Goal: Task Accomplishment & Management: Complete application form

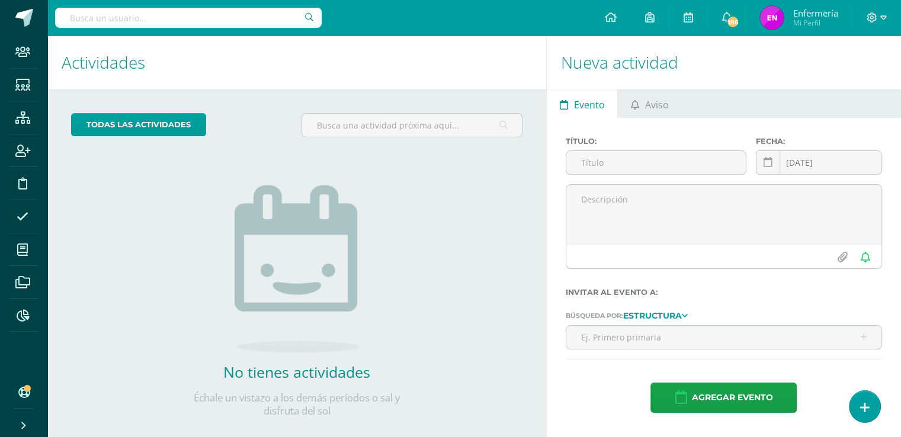
click at [152, 19] on input "text" at bounding box center [188, 18] width 267 height 20
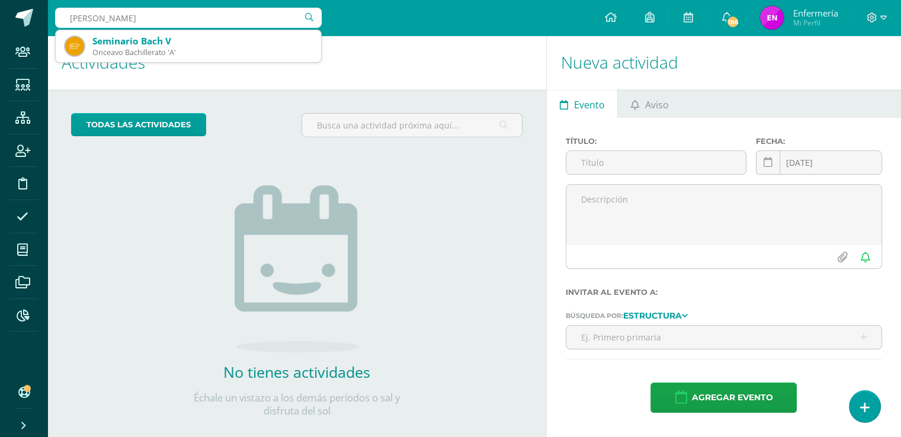
type input "emilio monroy"
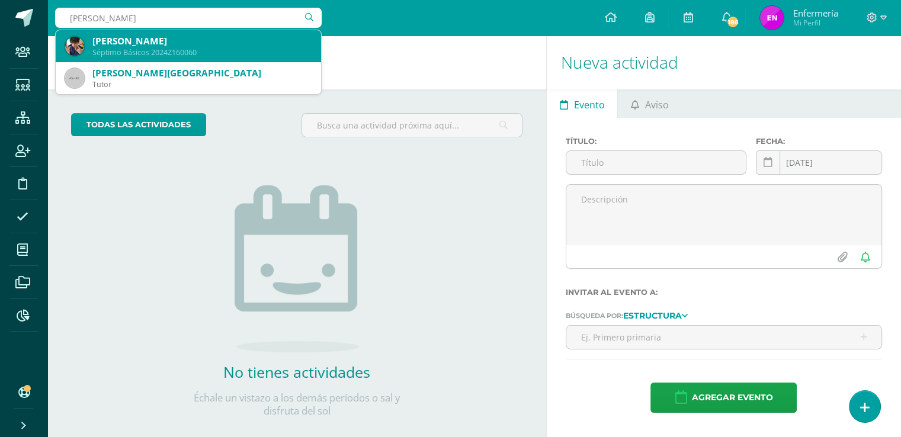
click at [119, 44] on div "Emilio Daniel Monroy Castillo" at bounding box center [201, 41] width 219 height 12
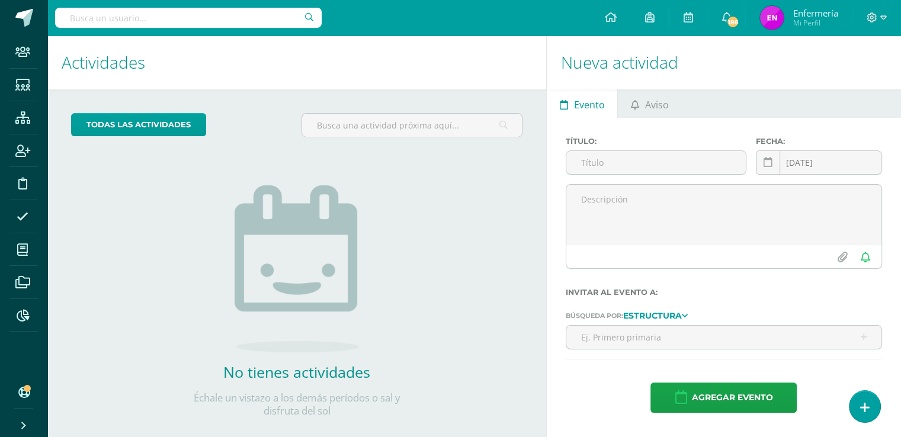
click at [119, 44] on h1 "Actividades" at bounding box center [297, 63] width 471 height 54
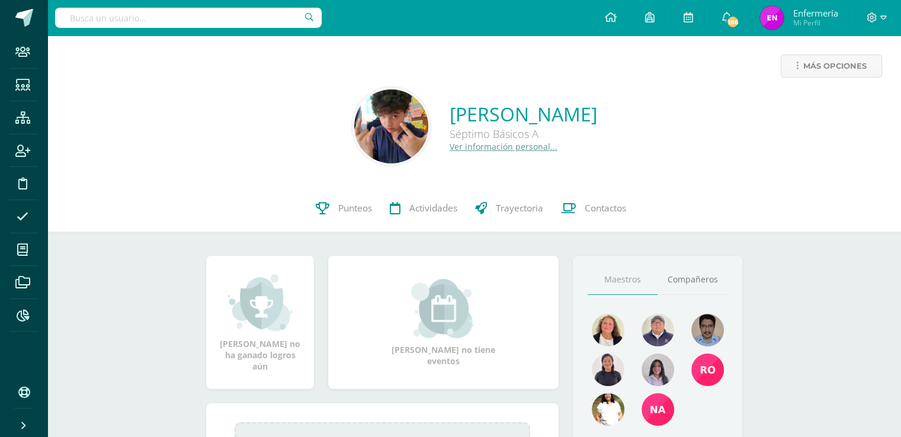
click at [450, 149] on link "Ver información personal..." at bounding box center [504, 146] width 108 height 11
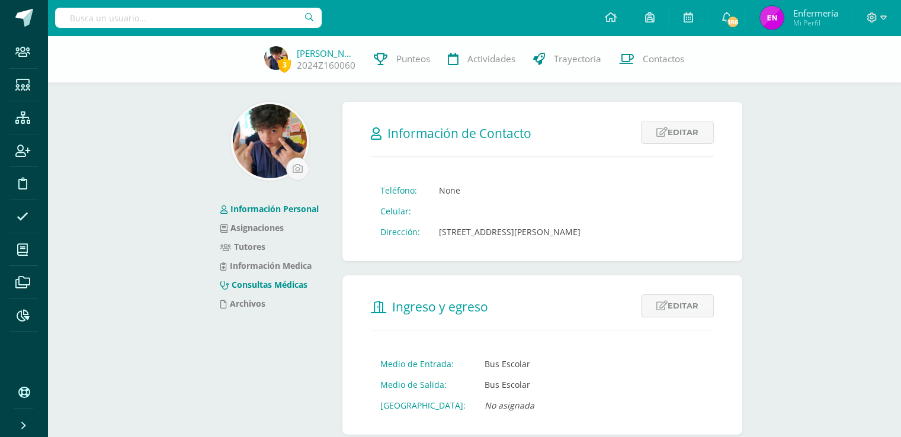
click at [280, 282] on link "Consultas Médicas" at bounding box center [263, 284] width 87 height 11
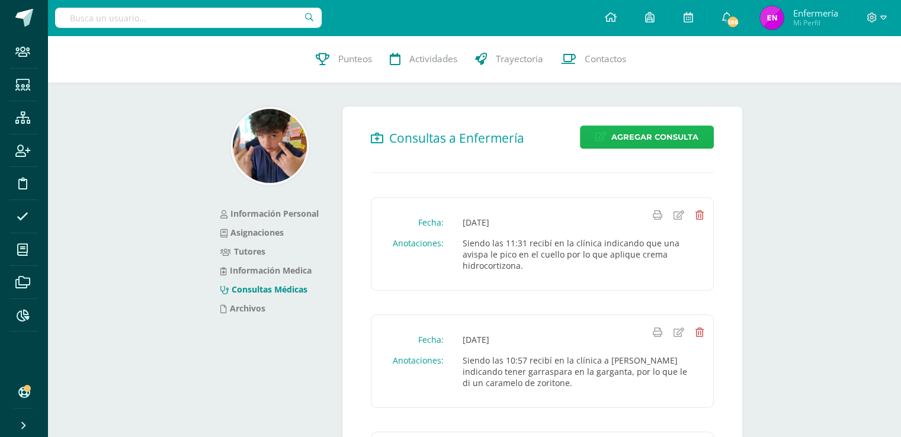
click at [666, 140] on span "Agregar Consulta" at bounding box center [655, 137] width 87 height 22
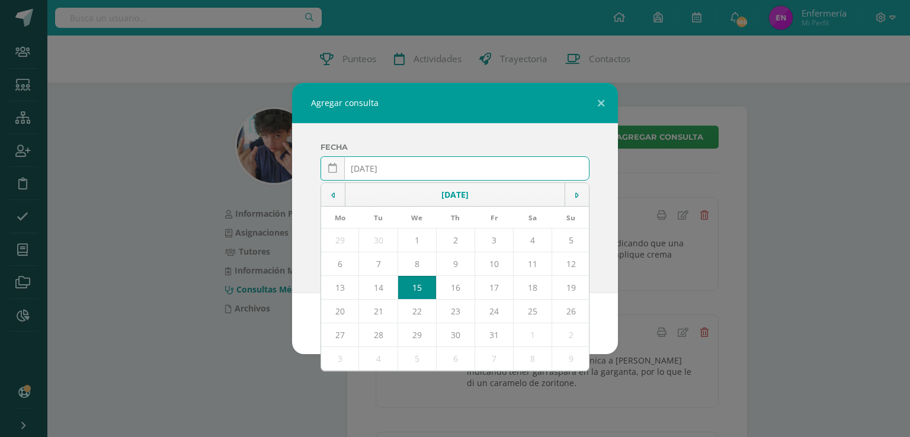
click at [380, 168] on input "2025-10-15" at bounding box center [455, 168] width 268 height 23
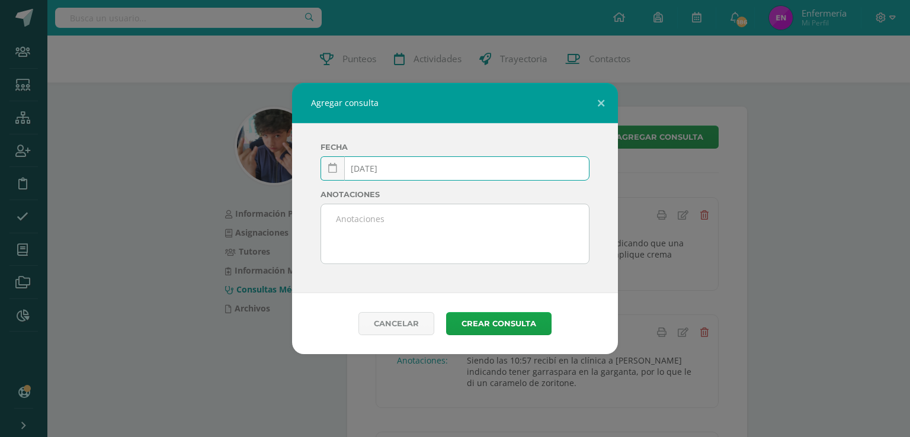
click at [392, 168] on input "2025-03-15" at bounding box center [455, 168] width 268 height 23
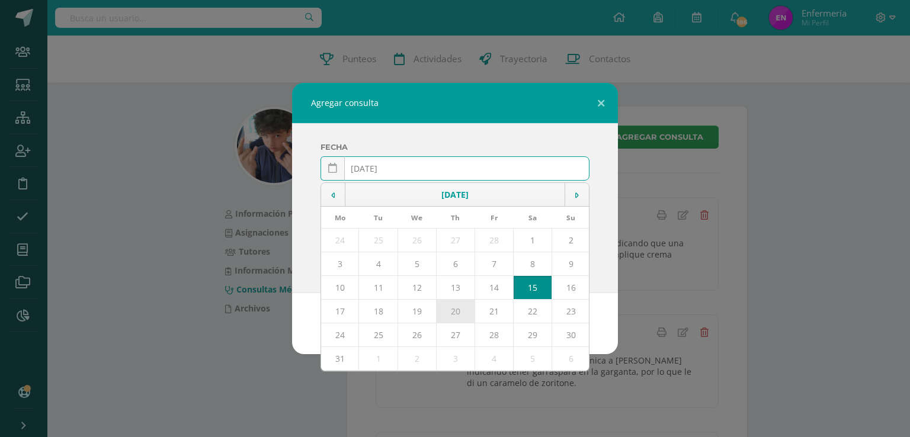
click at [468, 313] on td "20" at bounding box center [455, 312] width 39 height 24
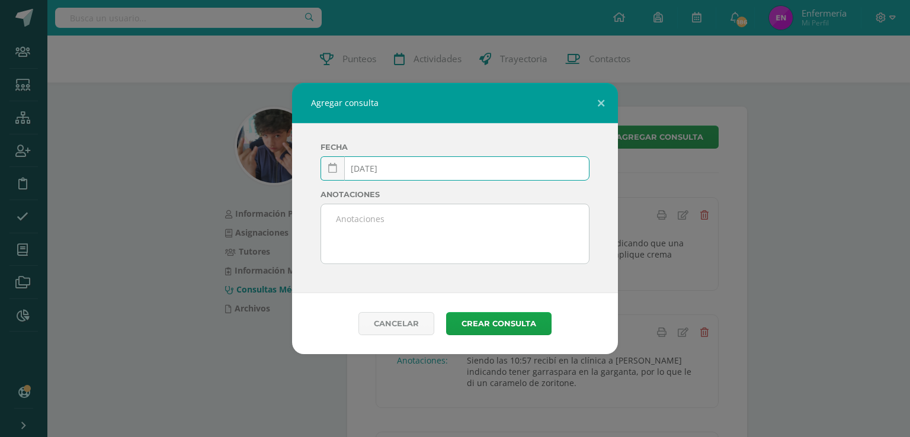
type input "2025-03-20"
click at [398, 235] on textarea at bounding box center [455, 233] width 268 height 59
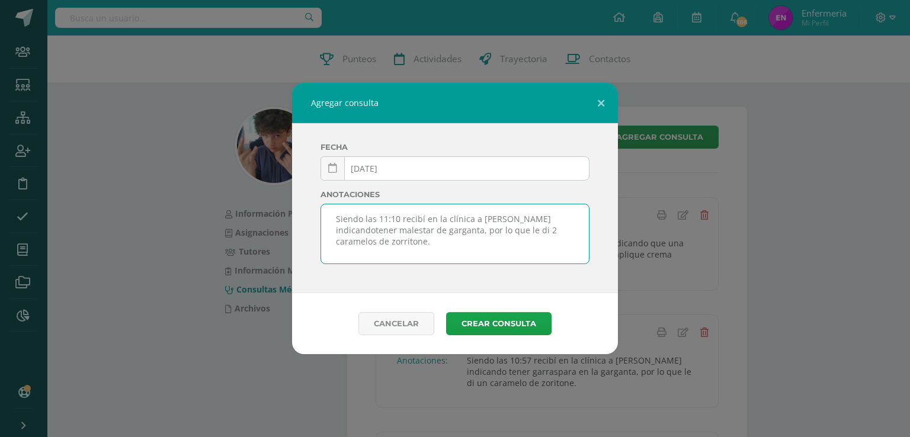
click at [545, 217] on textarea "Siendo las 11:10 recibí en la clínica a Emiliko indicandotener malestar de garg…" at bounding box center [455, 233] width 268 height 59
click at [501, 218] on textarea "Siendo las 11:10 recibí en la clínica a Emiliko indicando tener malestar de gar…" at bounding box center [455, 233] width 268 height 59
type textarea "Siendo las 11:10 recibí en la clínica a Emilio indicando tener malestar de garg…"
click at [508, 323] on button "Crear consulta" at bounding box center [498, 323] width 105 height 23
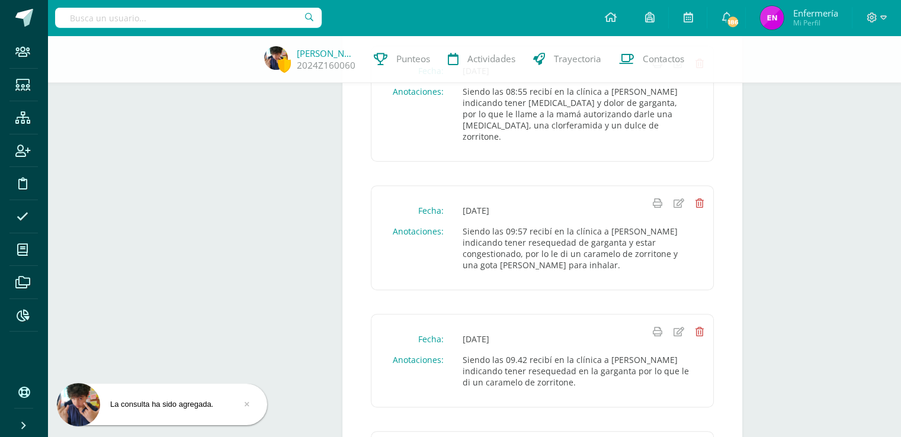
click at [211, 13] on input "text" at bounding box center [188, 18] width 267 height 20
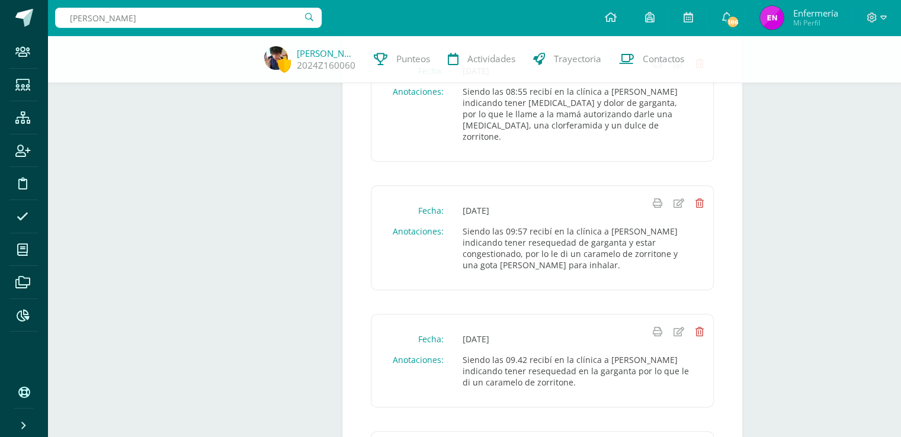
type input "rebeca argueta"
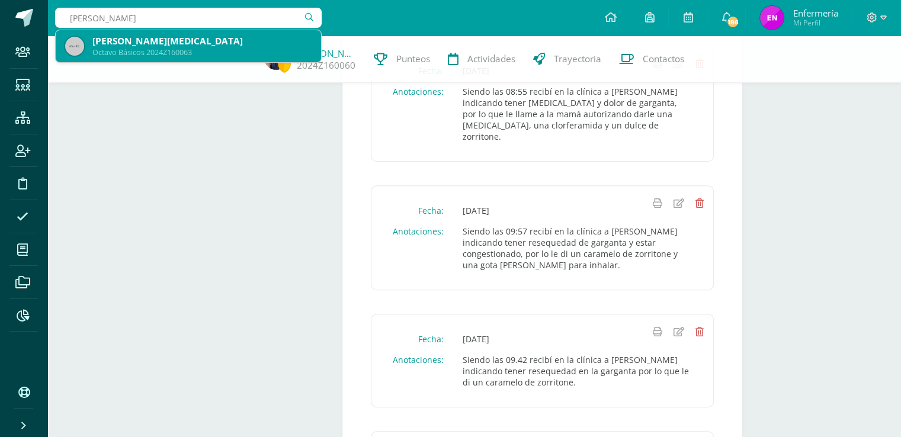
click at [170, 50] on div "Octavo Básicos 2024Z160063" at bounding box center [201, 52] width 219 height 10
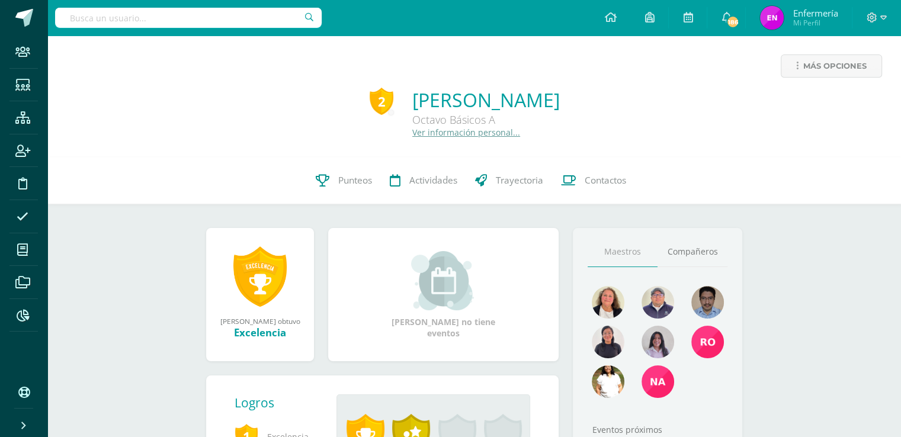
click at [412, 137] on link "Ver información personal..." at bounding box center [466, 132] width 108 height 11
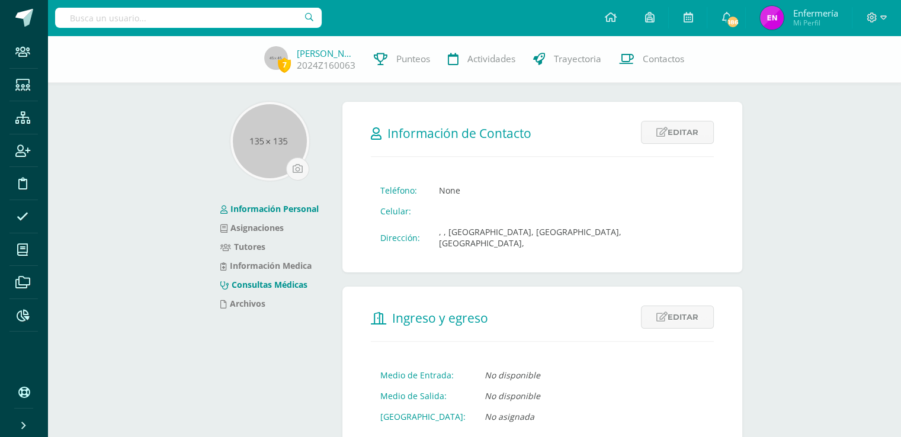
click at [287, 286] on link "Consultas Médicas" at bounding box center [263, 284] width 87 height 11
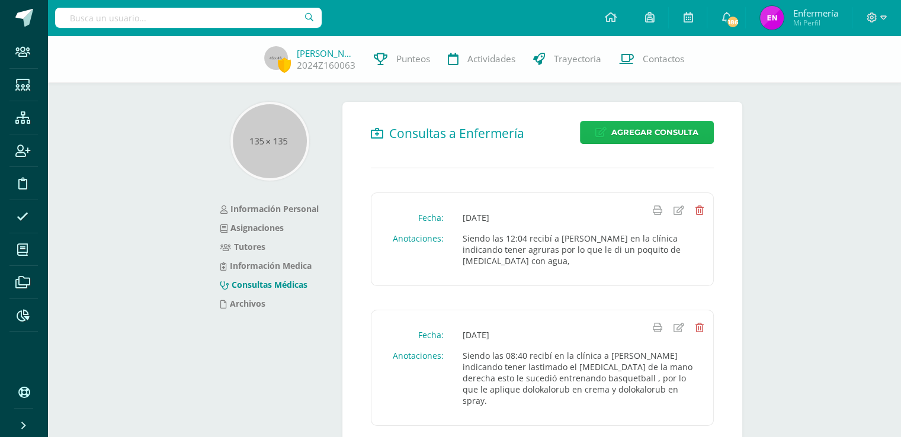
click at [629, 135] on span "Agregar Consulta" at bounding box center [655, 132] width 87 height 22
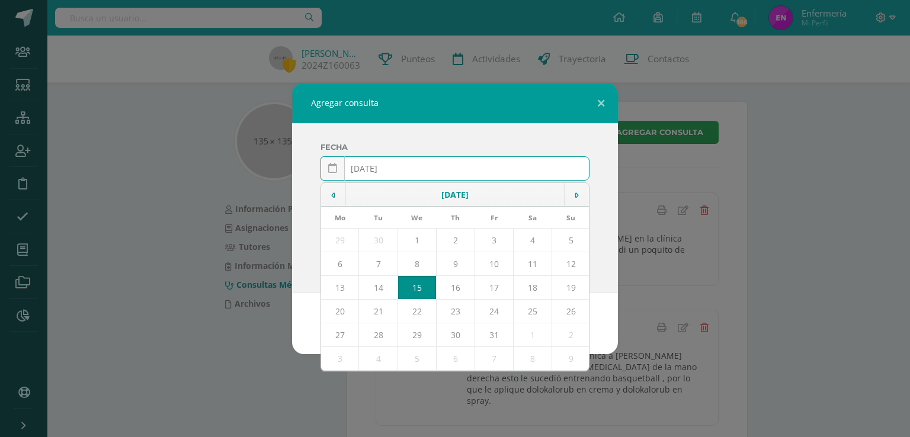
click at [380, 168] on input "2025-10-15" at bounding box center [455, 168] width 268 height 23
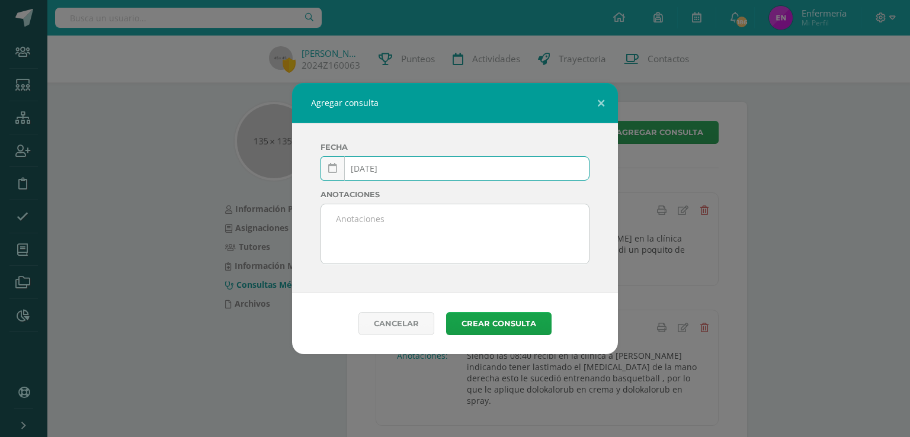
click at [391, 169] on input "2025-03-15" at bounding box center [455, 168] width 268 height 23
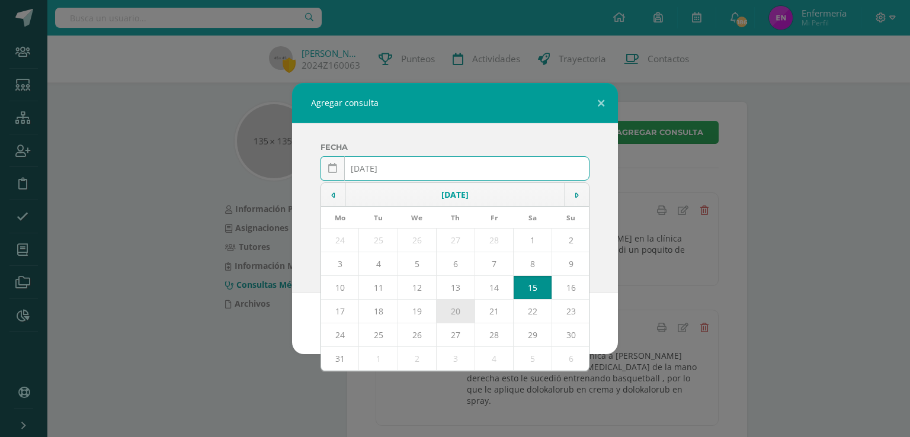
click at [459, 312] on td "20" at bounding box center [455, 312] width 39 height 24
type input "2025-03-20"
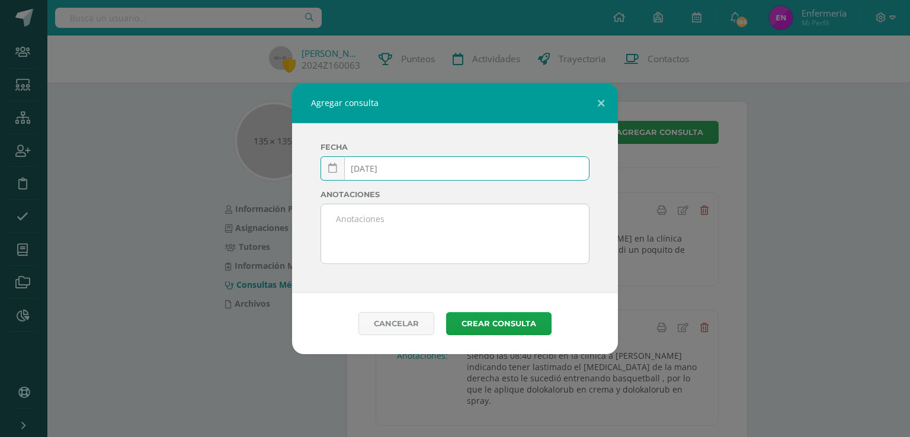
click at [356, 238] on textarea at bounding box center [455, 233] width 268 height 59
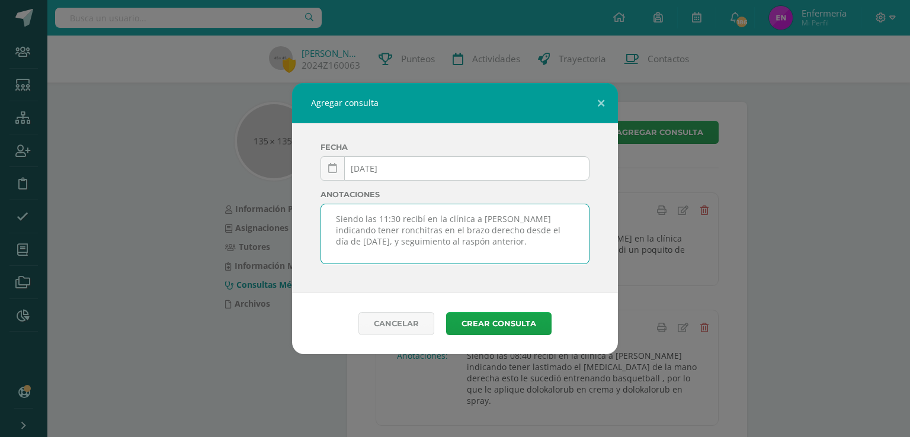
click at [367, 231] on textarea "Siendo las 11:30 recibí en la clínica a Rebeca indicando tener ronchitras en el…" at bounding box center [455, 233] width 268 height 59
type textarea "Siendo las 11:30 recibí en la clínica a Rebeca indicando tener ronchitas en el …"
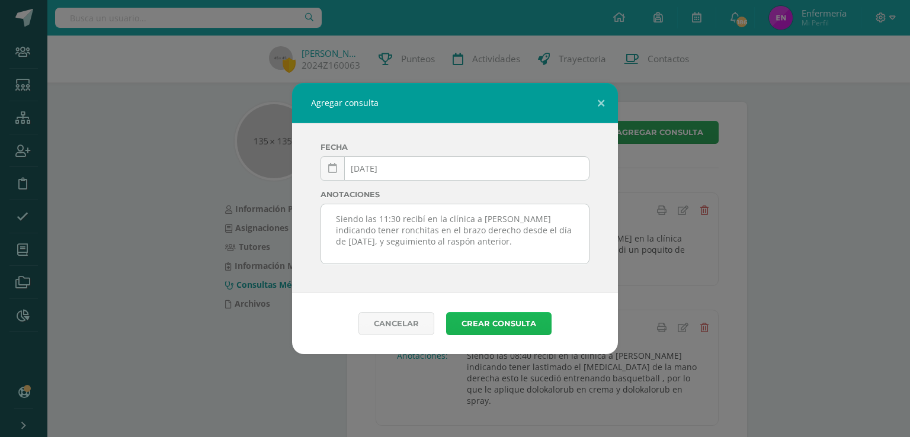
click at [509, 321] on button "Crear consulta" at bounding box center [498, 323] width 105 height 23
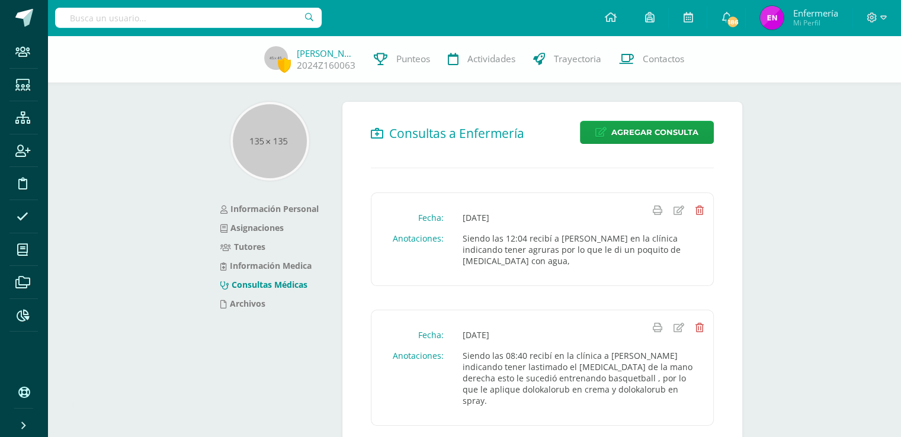
click at [183, 27] on input "text" at bounding box center [188, 18] width 267 height 20
type input "paolo arriaga"
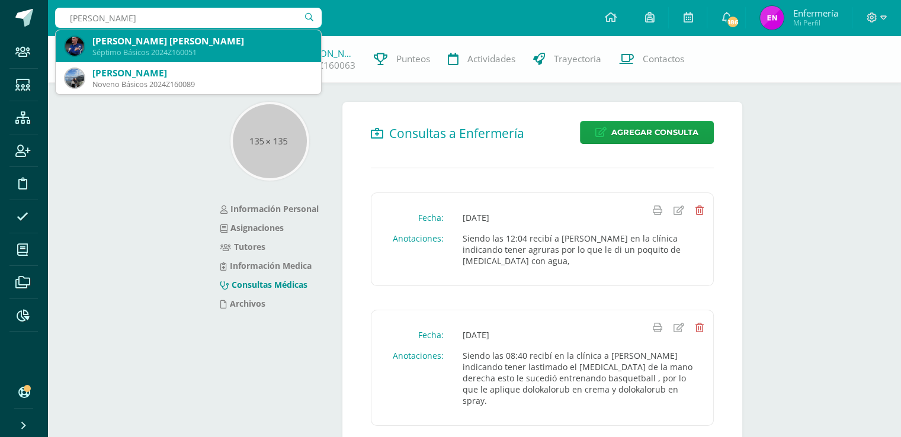
click at [201, 43] on div "Pedro Paolo Alessandro Sebastian Arriaga Gutiérrez" at bounding box center [201, 41] width 219 height 12
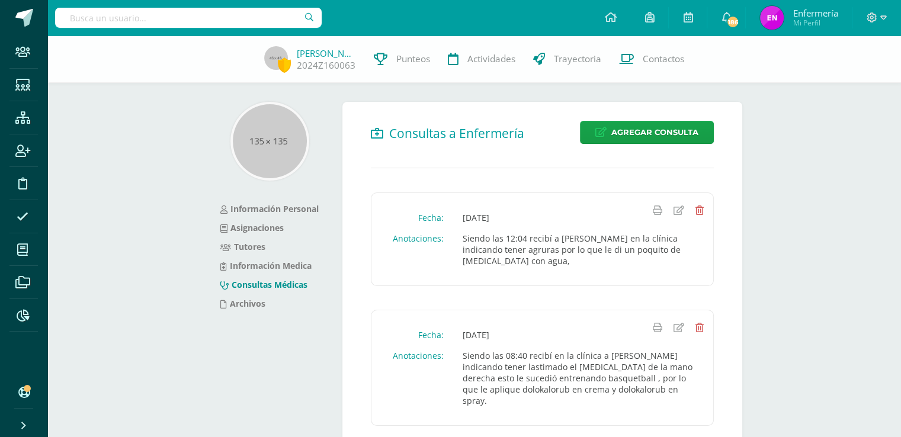
click at [201, 43] on div "Rebeca Argueta 2024Z160063 Punteos Actividades Trayectoria Contactos" at bounding box center [450, 59] width 901 height 47
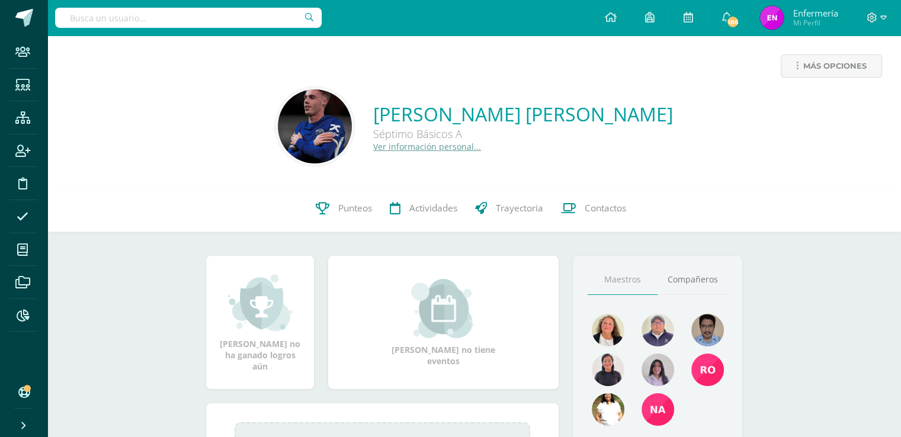
click at [373, 147] on link "Ver información personal..." at bounding box center [427, 146] width 108 height 11
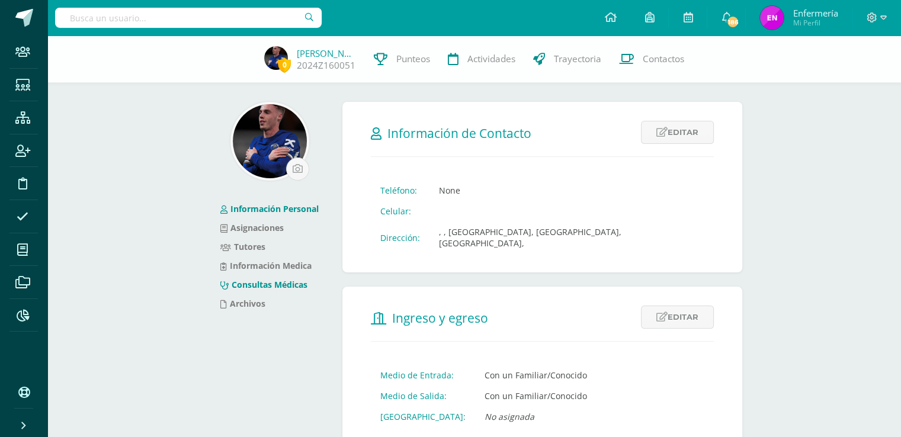
click at [283, 286] on link "Consultas Médicas" at bounding box center [263, 284] width 87 height 11
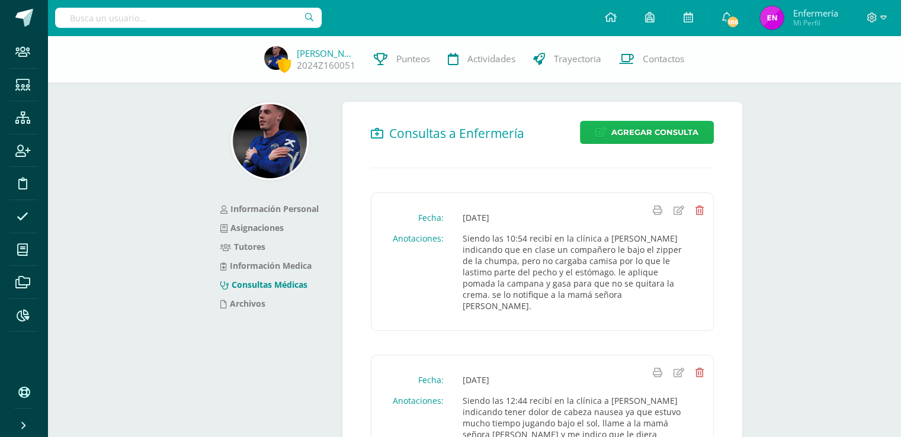
click at [669, 143] on link "Agregar Consulta" at bounding box center [647, 132] width 134 height 23
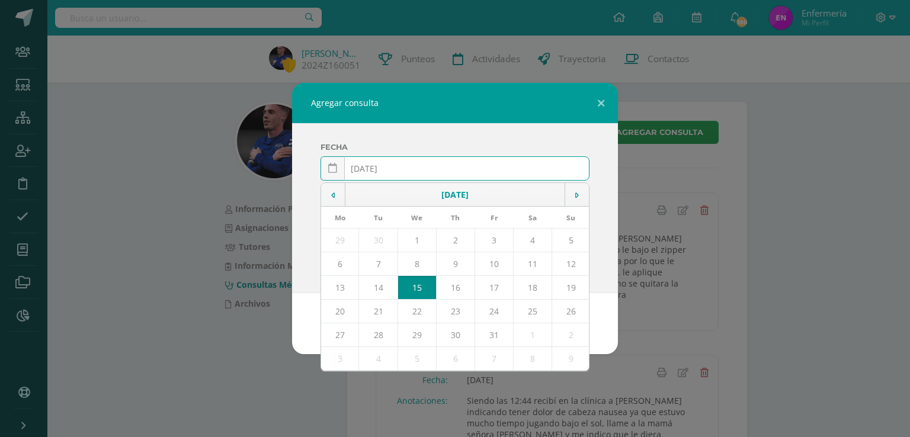
click at [671, 138] on div "Agregar consulta Fecha 2025-10-15 October, 2025 Mo Tu We Th Fr Sa Su 29 30 1 2 …" at bounding box center [455, 218] width 901 height 271
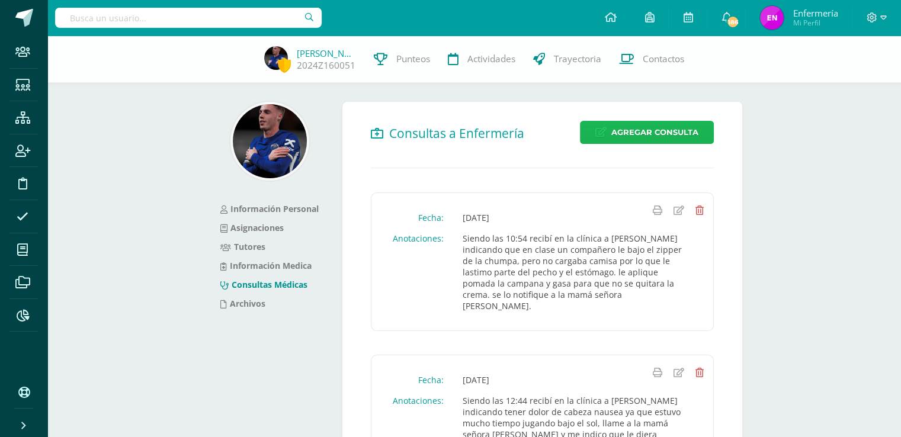
click at [671, 138] on span "Agregar Consulta" at bounding box center [655, 132] width 87 height 22
click at [641, 133] on span "Agregar Consulta" at bounding box center [655, 132] width 87 height 22
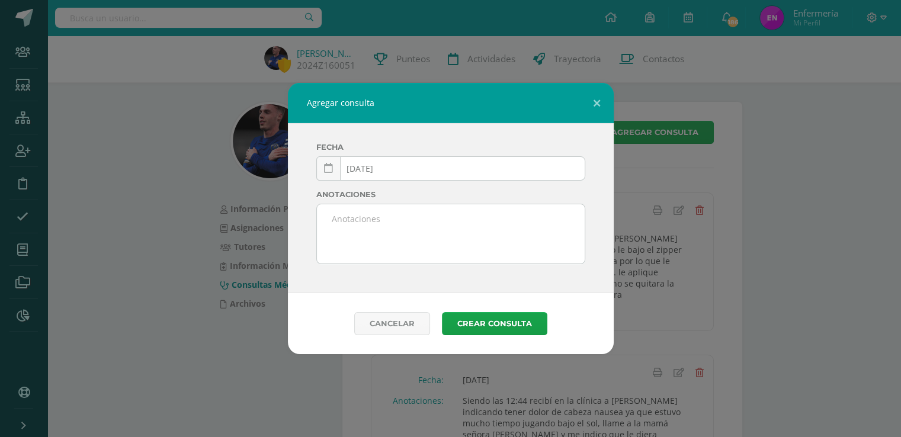
click at [641, 133] on div "Agregar consulta Fecha 2025-10-15 October, 2025 Mo Tu We Th Fr Sa Su 29 30 1 2 …" at bounding box center [451, 218] width 892 height 271
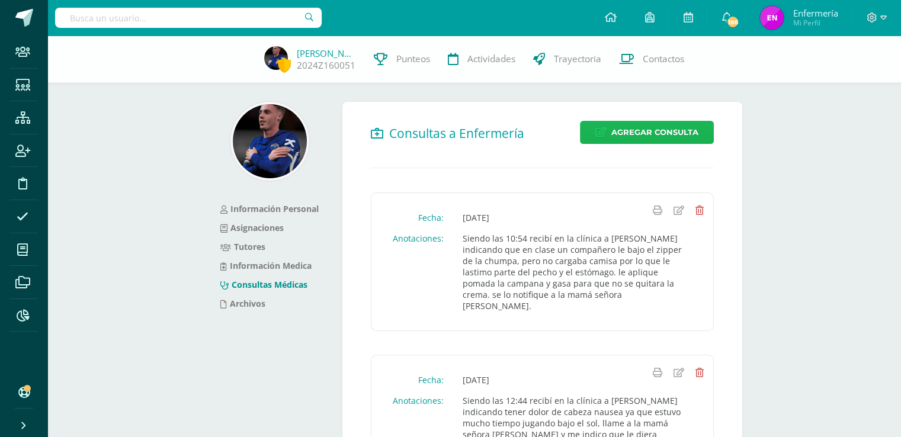
click at [679, 143] on span "Agregar Consulta" at bounding box center [655, 132] width 87 height 22
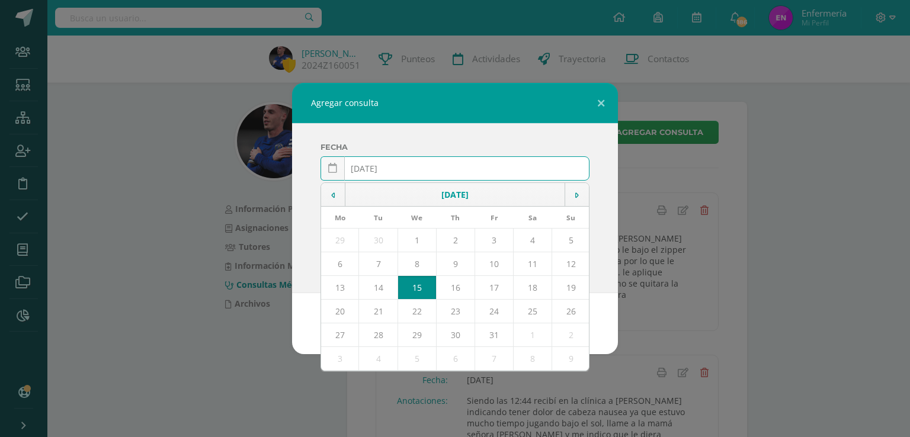
click at [380, 164] on input "2025-10-15" at bounding box center [455, 168] width 268 height 23
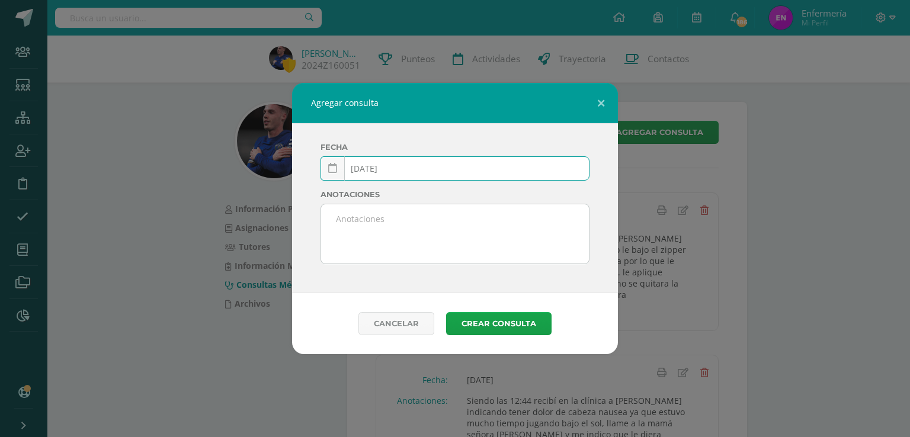
click at [399, 172] on input "2025-03-15" at bounding box center [455, 168] width 268 height 23
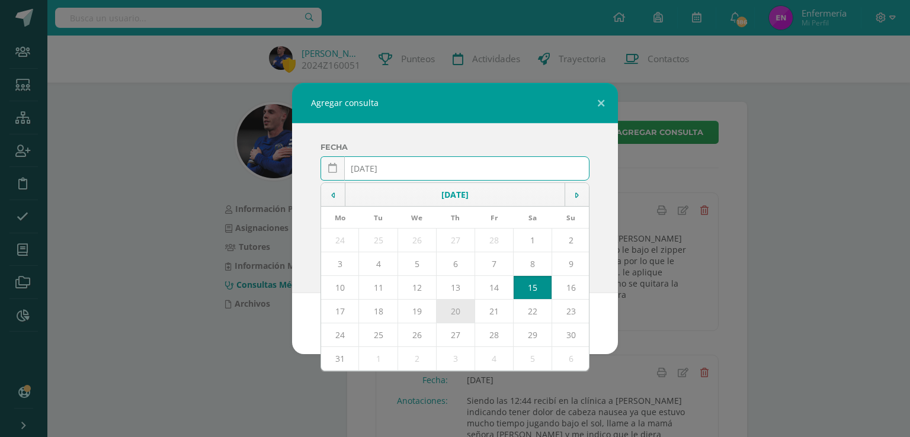
click at [460, 316] on td "20" at bounding box center [455, 312] width 39 height 24
type input "2025-03-20"
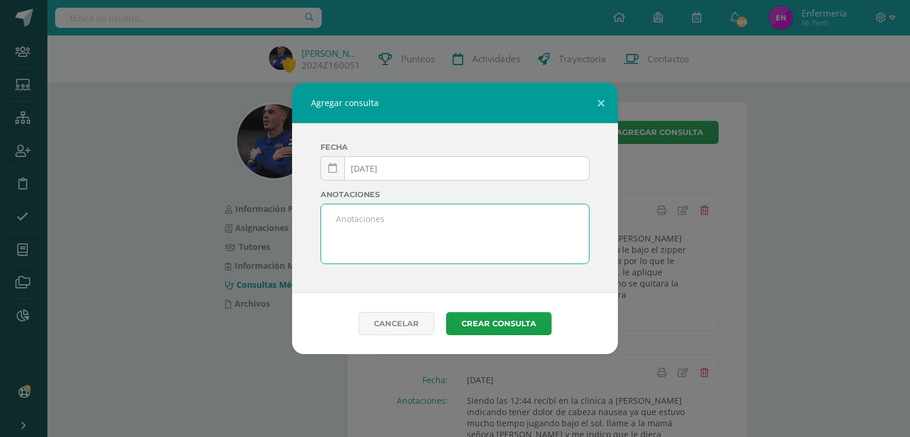
click at [370, 228] on textarea at bounding box center [455, 233] width 268 height 59
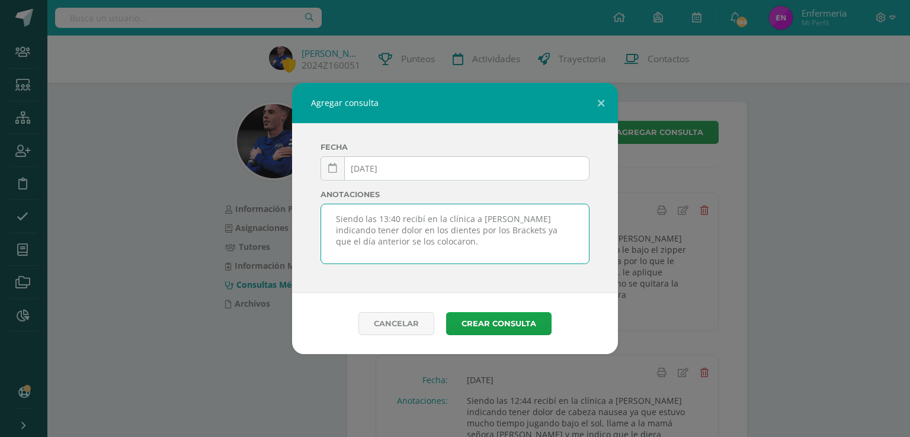
click at [401, 241] on textarea "Siendo las 13:40 recibí en la clínica a Paolo indicando tener dolor en los dien…" at bounding box center [455, 233] width 268 height 59
type textarea "Siendo las 13:40 recibí en la clínica a Paolo indicando tener dolor en los dien…"
click at [493, 325] on button "Crear consulta" at bounding box center [498, 323] width 105 height 23
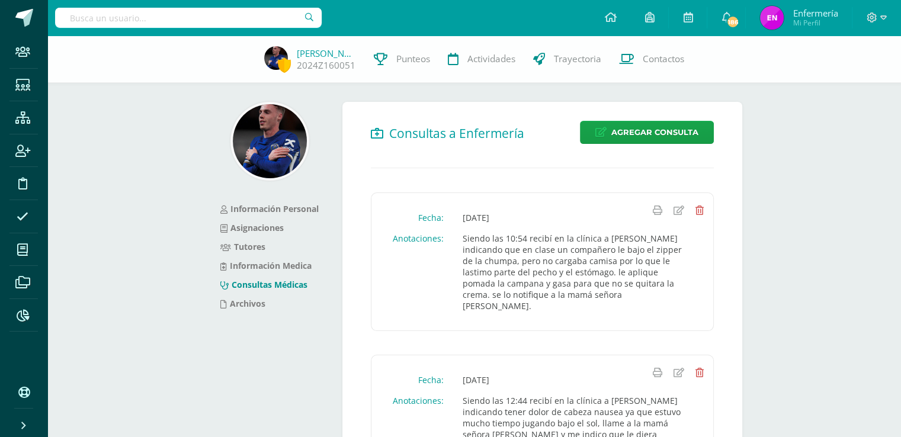
drag, startPoint x: 176, startPoint y: 14, endPoint x: 201, endPoint y: 31, distance: 30.6
click at [189, 25] on input "text" at bounding box center [188, 18] width 267 height 20
click at [121, 24] on input "aul m" at bounding box center [188, 18] width 267 height 20
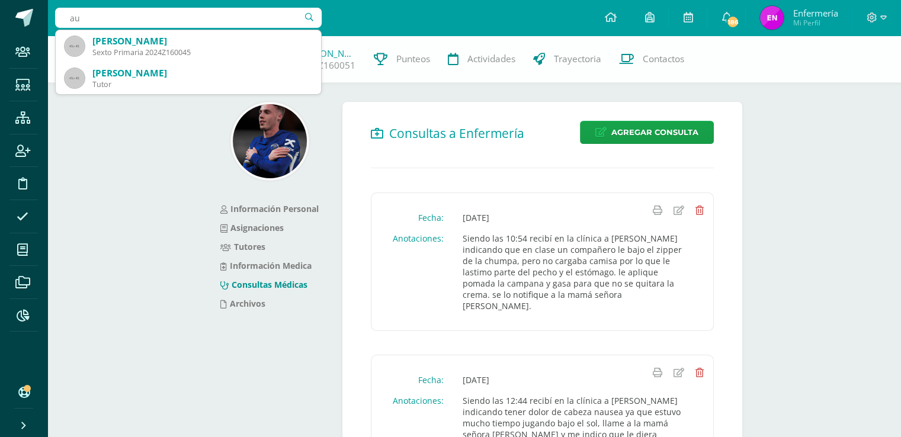
type input "a"
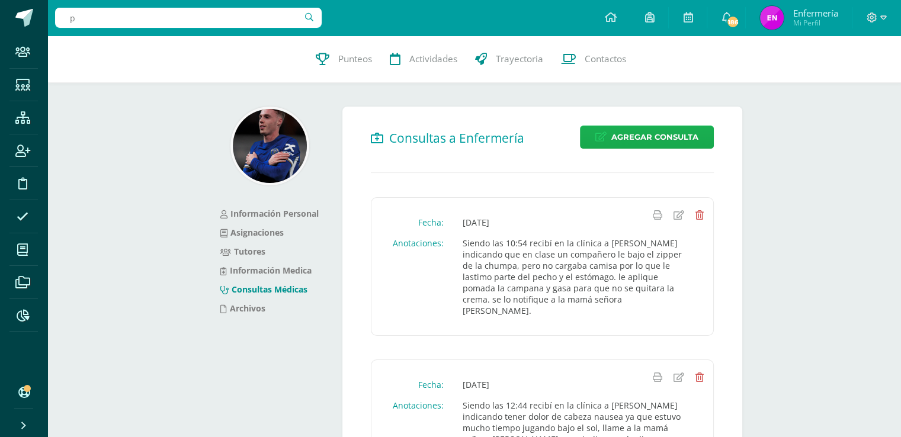
type input "p"
click at [638, 139] on span "Agregar Consulta" at bounding box center [655, 137] width 87 height 22
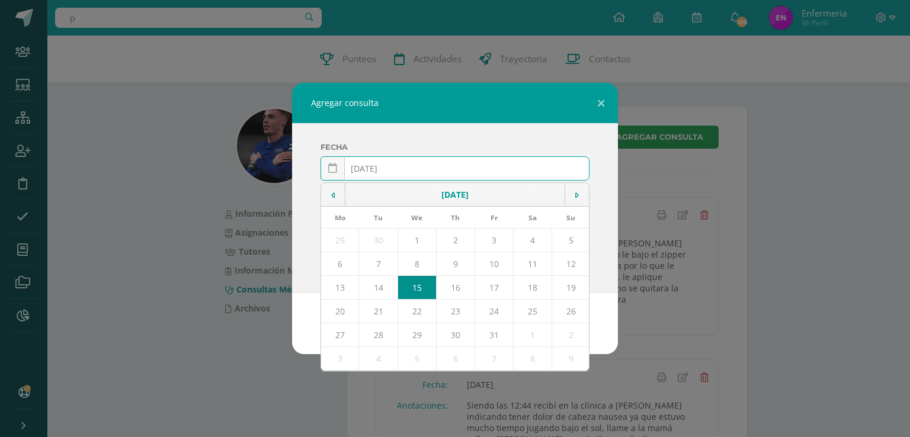
click at [381, 167] on input "2025-10-15" at bounding box center [455, 168] width 268 height 23
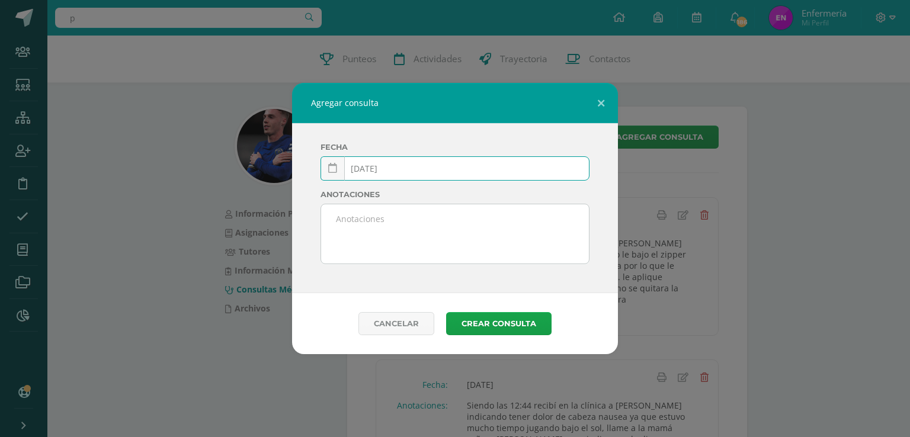
click at [407, 170] on input "2025-03-15" at bounding box center [455, 168] width 268 height 23
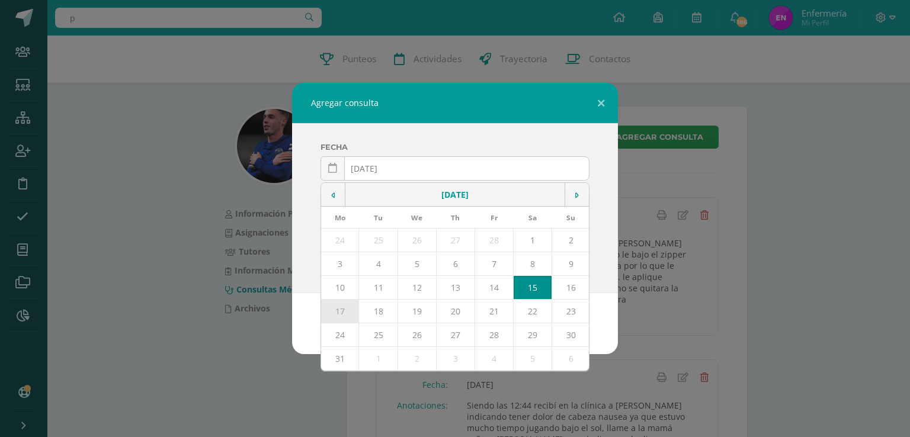
click at [342, 318] on td "17" at bounding box center [340, 312] width 38 height 24
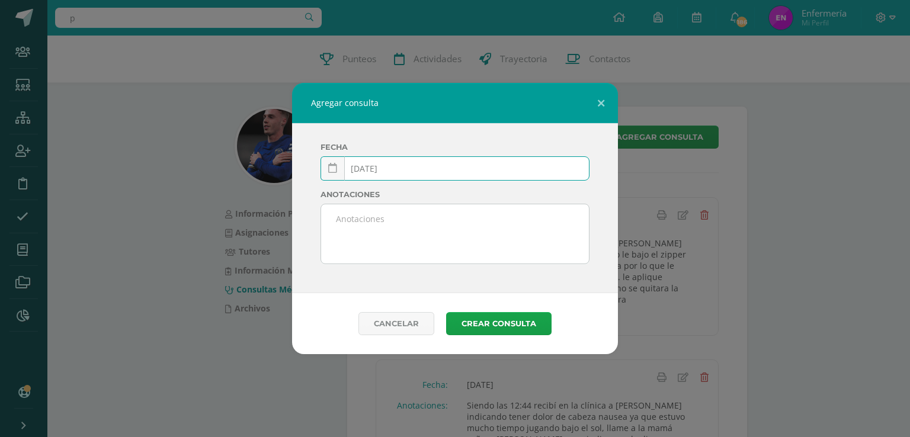
click at [391, 171] on input "2025-03-17" at bounding box center [455, 168] width 268 height 23
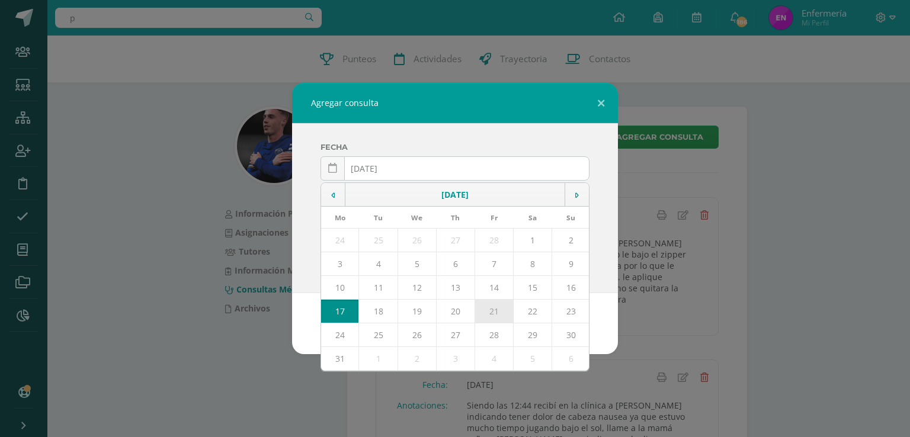
click at [493, 312] on td "21" at bounding box center [494, 312] width 39 height 24
type input "2025-03-21"
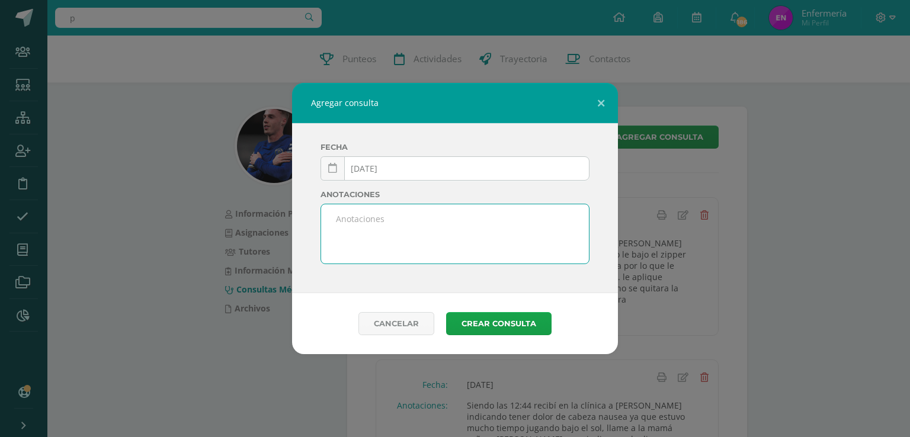
click at [375, 225] on textarea at bounding box center [455, 233] width 268 height 59
type textarea "Siendo las 09:25 recibí en la clínica a pa"
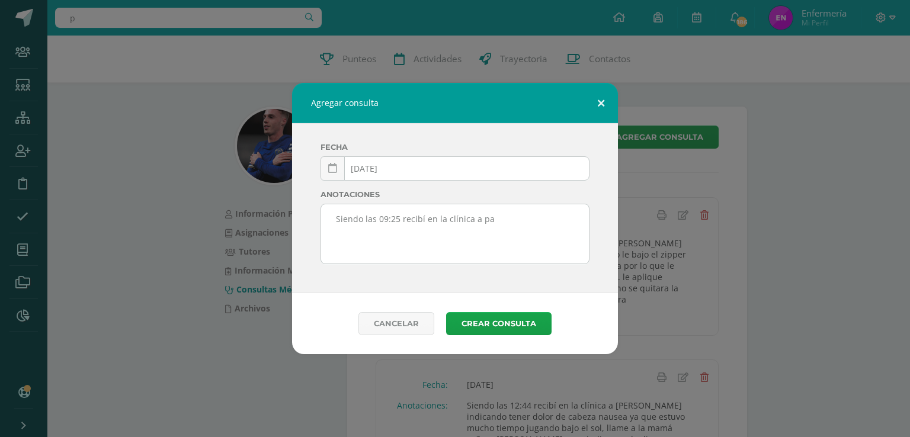
click at [600, 101] on button at bounding box center [601, 103] width 34 height 40
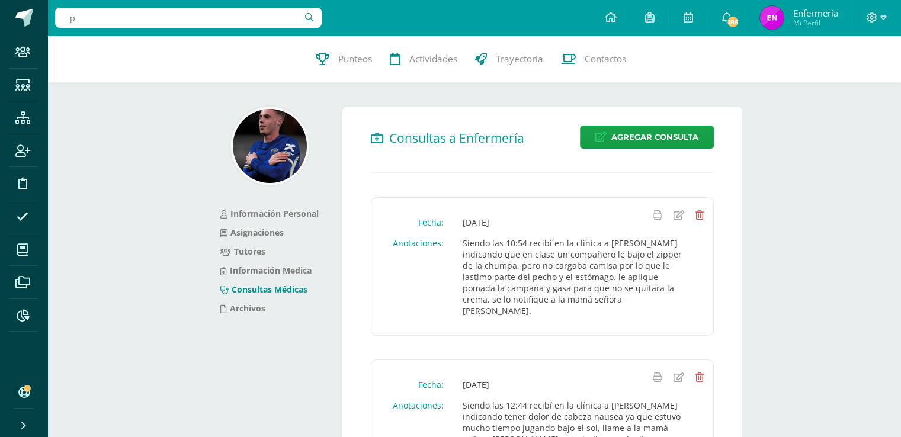
click at [271, 19] on input "p" at bounding box center [188, 18] width 267 height 20
type input "ppaul mendez"
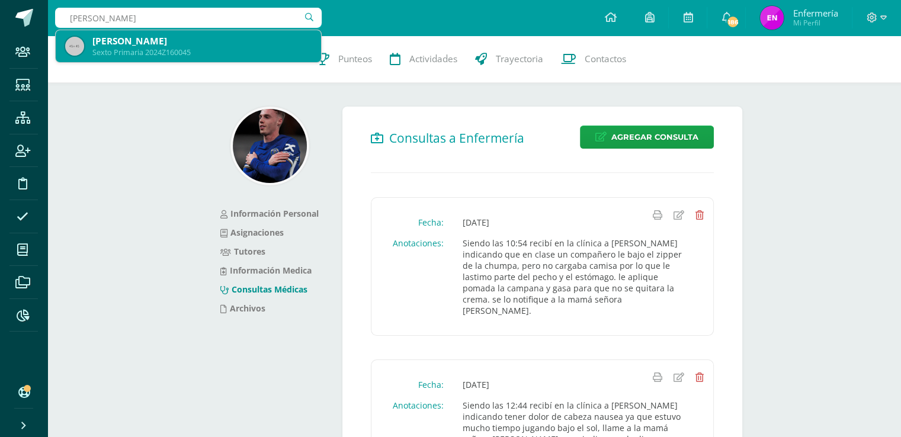
click at [142, 46] on div "[PERSON_NAME]" at bounding box center [201, 41] width 219 height 12
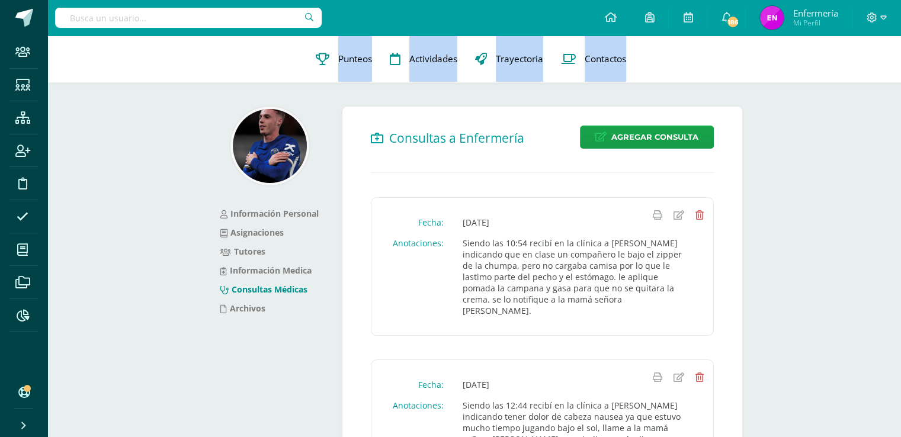
click at [142, 46] on div "Pedro Arriaga 2024Z160051 Punteos Actividades Trayectoria Contactos" at bounding box center [474, 59] width 854 height 47
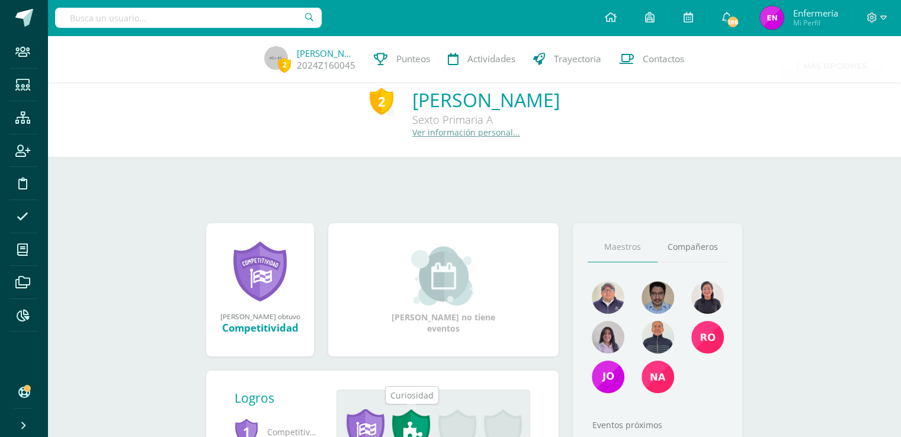
scroll to position [144, 0]
